Goal: Task Accomplishment & Management: Manage account settings

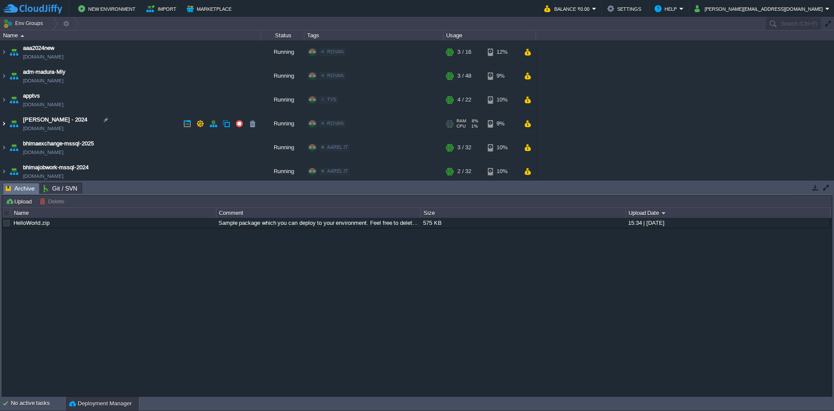
click at [5, 127] on img at bounding box center [3, 123] width 7 height 23
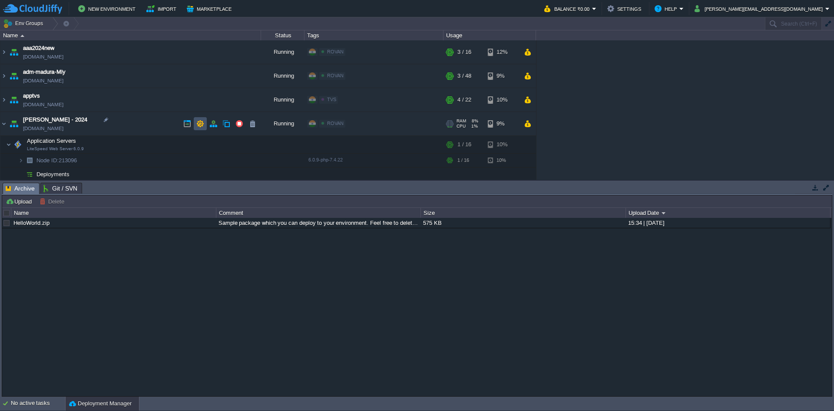
click at [202, 122] on button "button" at bounding box center [200, 124] width 8 height 8
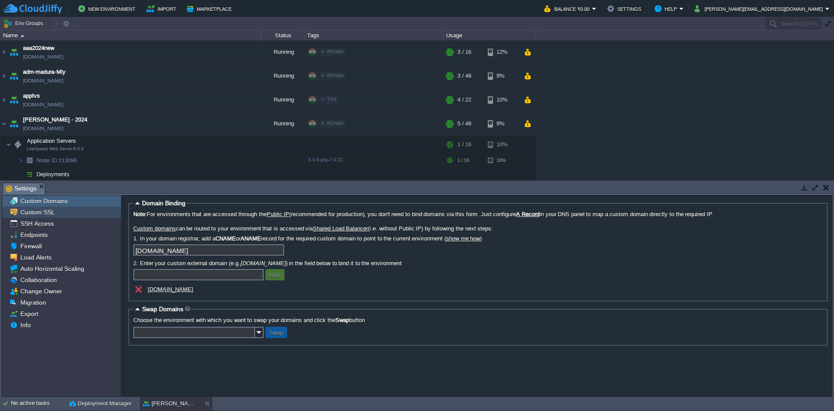
click at [44, 215] on span "Custom SSL" at bounding box center [37, 213] width 37 height 8
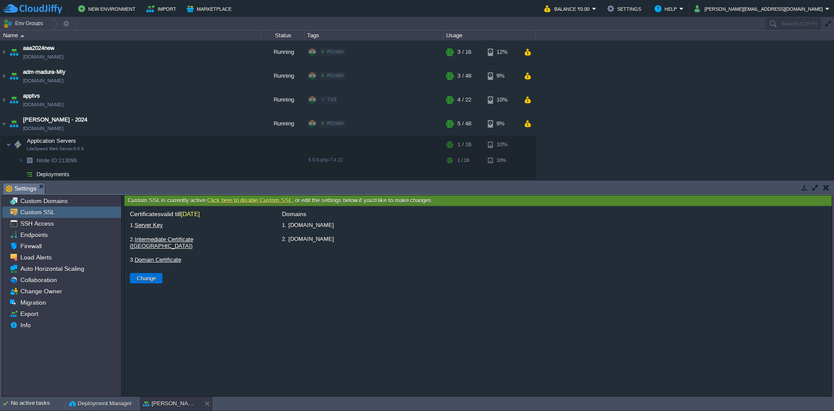
click at [154, 275] on button "Change" at bounding box center [146, 279] width 24 height 8
type input "Select File"
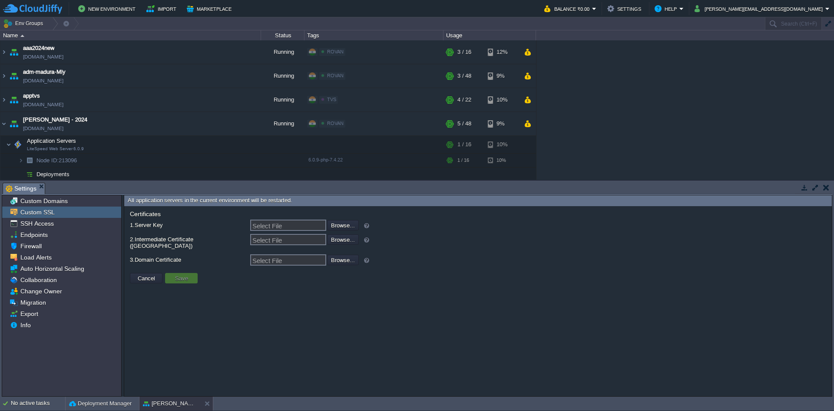
click at [340, 226] on input "file" at bounding box center [304, 225] width 110 height 10
type input "C:\fakepath\arunaicoe_org_KEY_2025.txt"
type input "arunaicoe_org_KEY_2025.txt"
click at [334, 243] on input "file" at bounding box center [304, 240] width 110 height 10
type input "C:\fakepath\CA-Bundle-2025.txt"
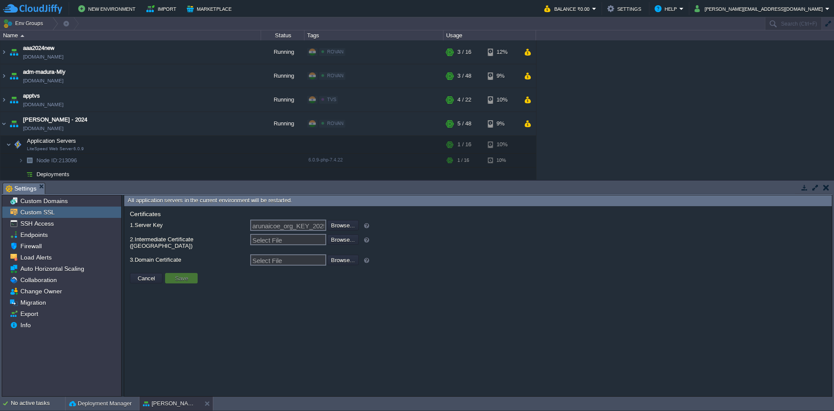
type input "CA-Bundle-2025.txt"
click at [343, 255] on input "file" at bounding box center [304, 260] width 110 height 10
type input "C:\fakepath\arunaicoe_org_CRT_2025.txt"
type input "arunaicoe_org_CRT_2025.txt"
click at [186, 275] on button "Save" at bounding box center [181, 279] width 18 height 8
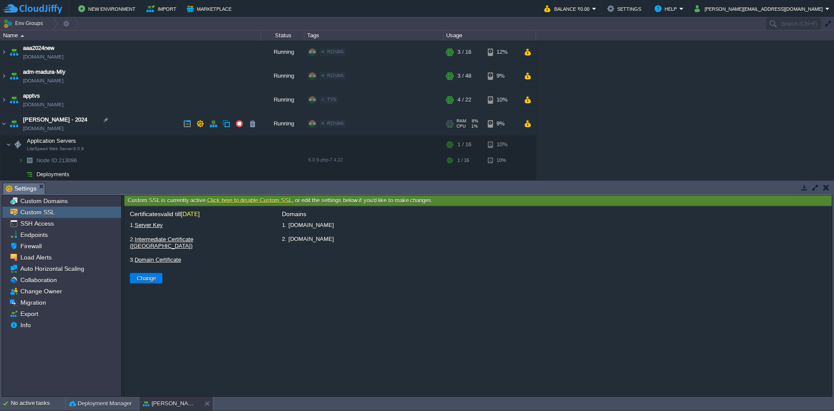
click at [50, 127] on link "[DOMAIN_NAME]" at bounding box center [43, 128] width 40 height 9
